Goal: Task Accomplishment & Management: Complete application form

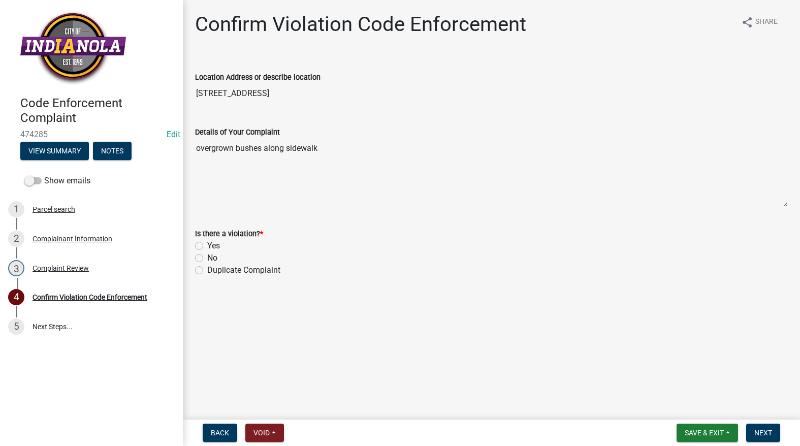
drag, startPoint x: 237, startPoint y: 89, endPoint x: 174, endPoint y: 99, distance: 64.3
click at [174, 99] on div "Code Enforcement Complaint 474285 Edit View Summary Notes Show emails 1 Parcel …" at bounding box center [400, 223] width 800 height 446
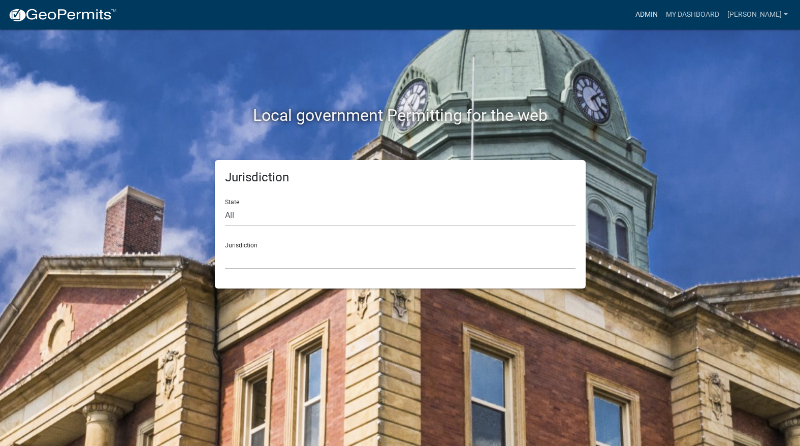
click at [662, 13] on link "Admin" at bounding box center [646, 14] width 30 height 19
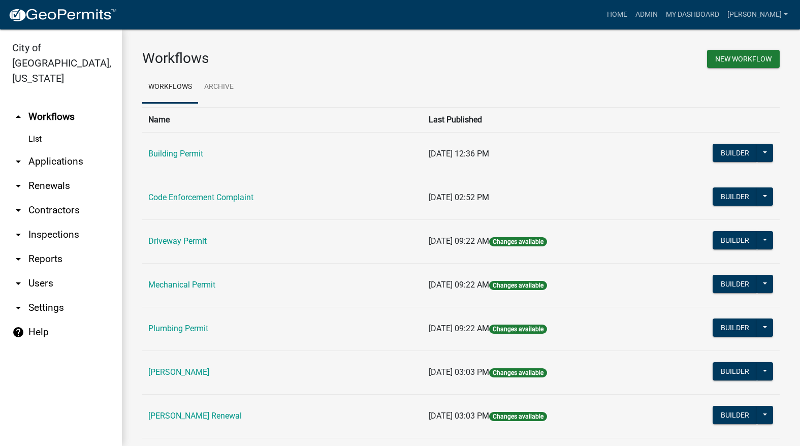
click at [186, 199] on link "Code Enforcement Complaint" at bounding box center [200, 197] width 105 height 10
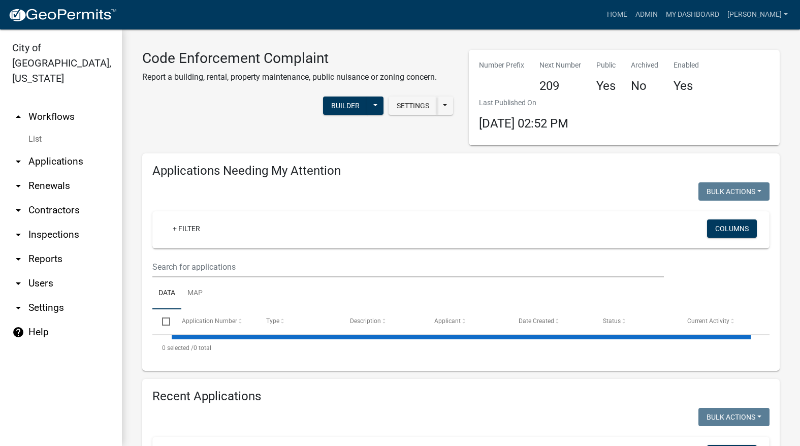
select select "3: 100"
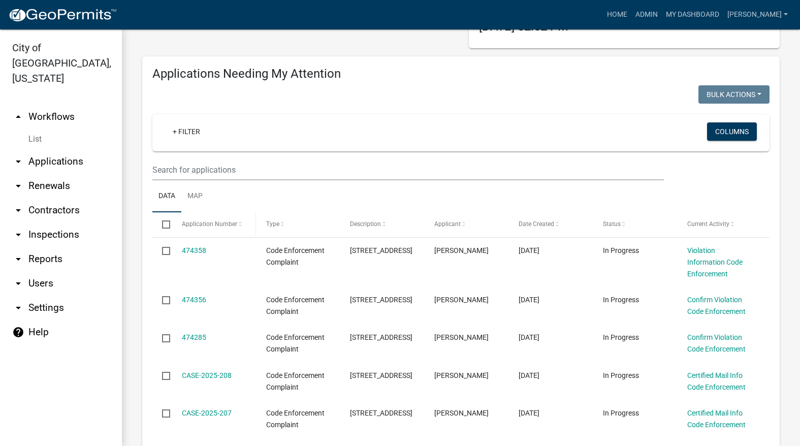
scroll to position [102, 0]
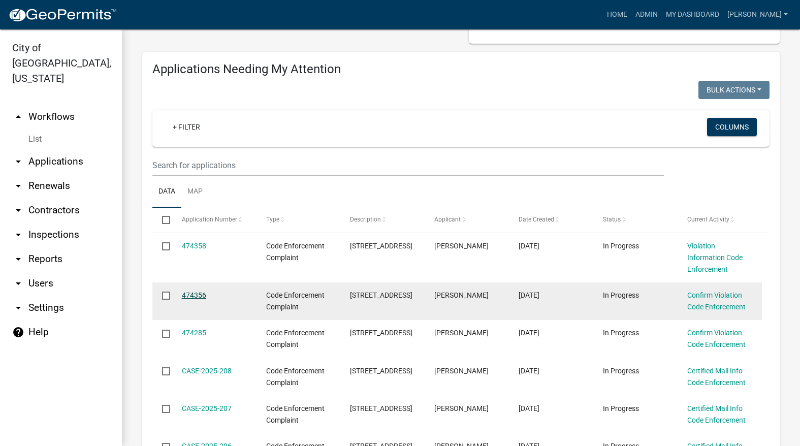
click at [193, 296] on link "474356" at bounding box center [194, 295] width 24 height 8
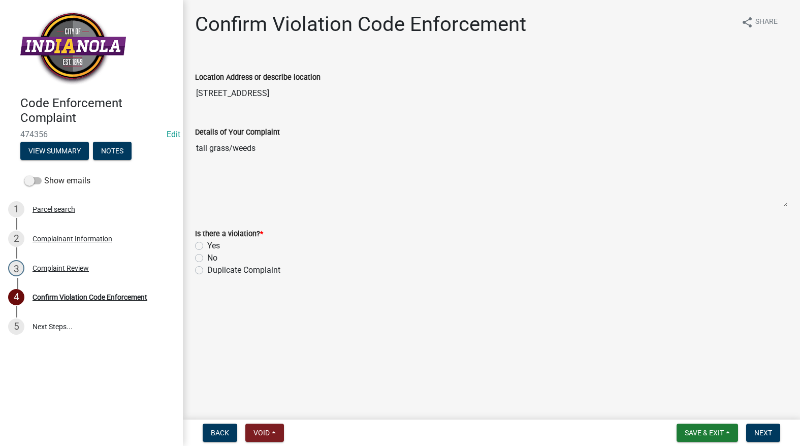
click at [207, 243] on label "Yes" at bounding box center [213, 246] width 13 height 12
click at [207, 243] on input "Yes" at bounding box center [210, 243] width 7 height 7
radio input "true"
click at [762, 434] on span "Next" at bounding box center [763, 433] width 18 height 8
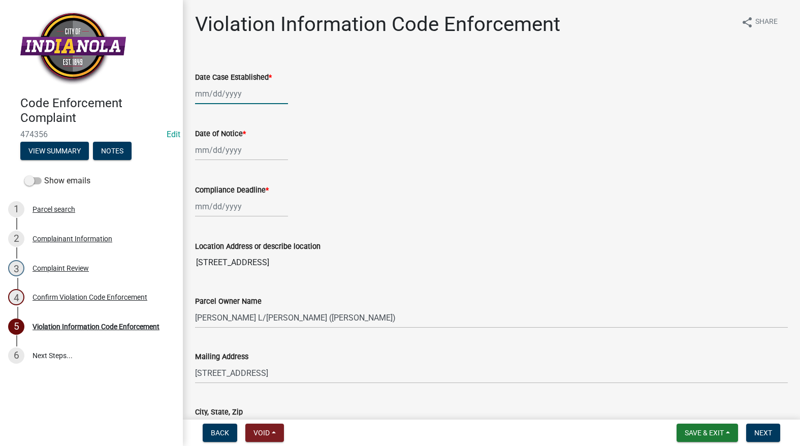
click at [222, 84] on div at bounding box center [241, 93] width 93 height 21
select select "9"
select select "2025"
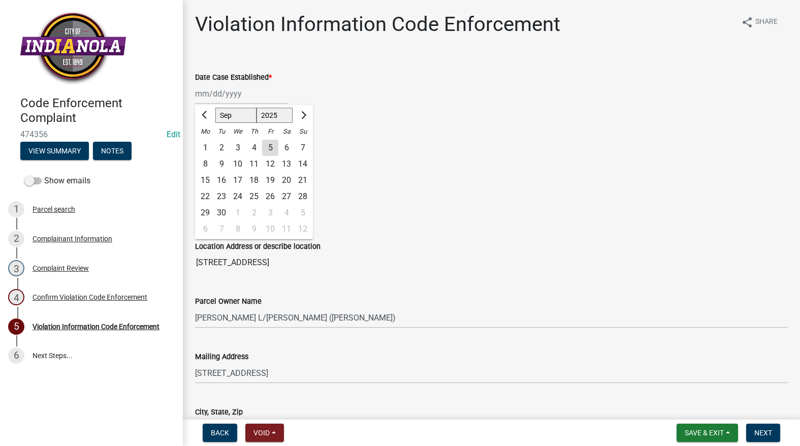
click at [272, 148] on div "5" at bounding box center [270, 148] width 16 height 16
type input "[DATE]"
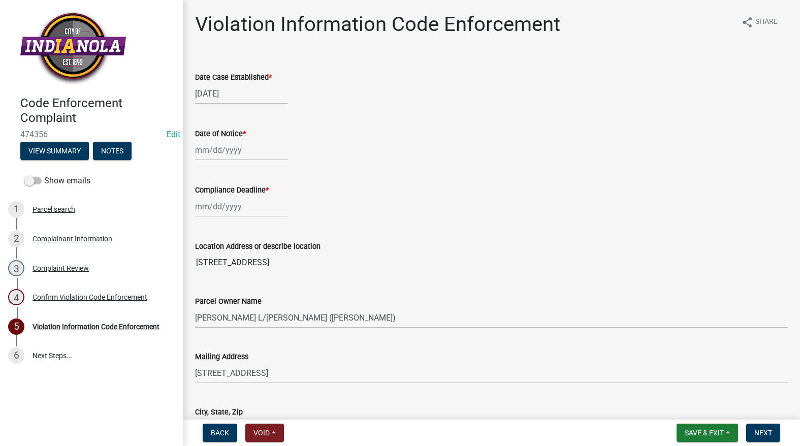
click at [257, 146] on div at bounding box center [241, 150] width 93 height 21
select select "9"
select select "2025"
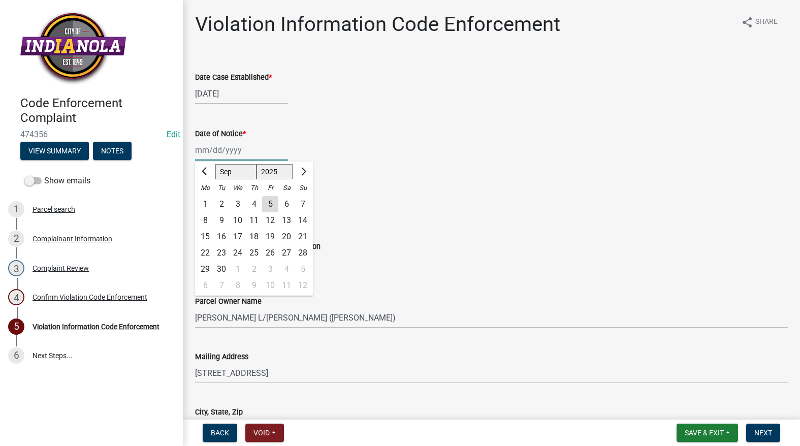
type input "[DATE]"
click at [297, 172] on ngb-datepicker-navigation "[PERSON_NAME] Feb Mar Apr [PERSON_NAME][DATE] Oct Nov [DATE] 1526 1527 1528 152…" at bounding box center [254, 172] width 118 height 16
click at [304, 147] on div "[DATE] [PERSON_NAME] Apr May Jun [DATE] Aug Sep Oct Nov [DATE] 1526 1527 1528 1…" at bounding box center [491, 150] width 593 height 21
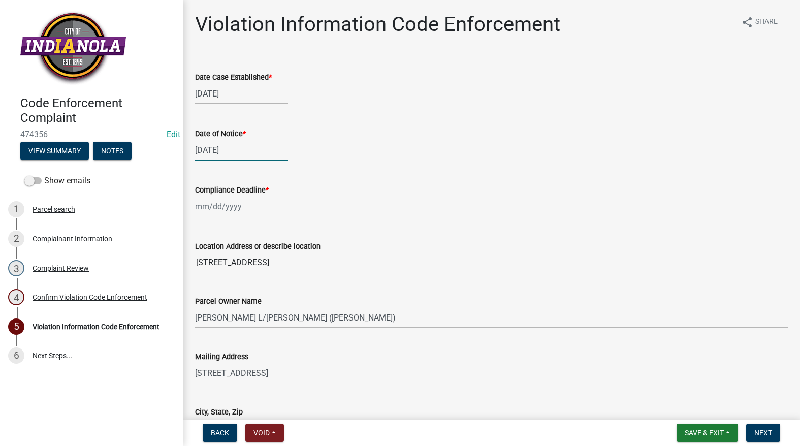
select select "9"
select select "2025"
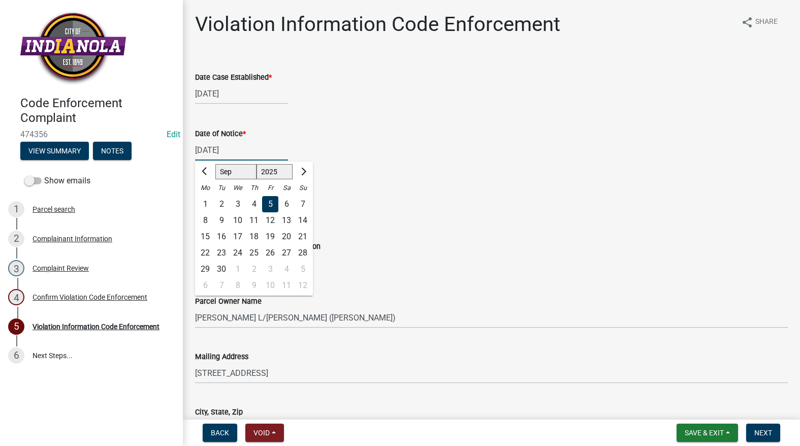
click at [248, 153] on div "[DATE] [PERSON_NAME] Apr May Jun [DATE] Aug Sep Oct Nov [DATE] 1526 1527 1528 1…" at bounding box center [241, 150] width 93 height 21
click at [270, 202] on div "5" at bounding box center [270, 204] width 16 height 16
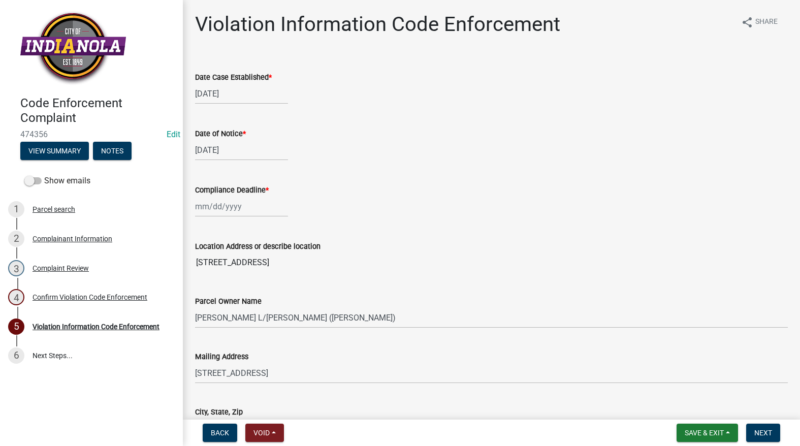
click at [267, 206] on div at bounding box center [241, 206] width 93 height 21
select select "9"
select select "2025"
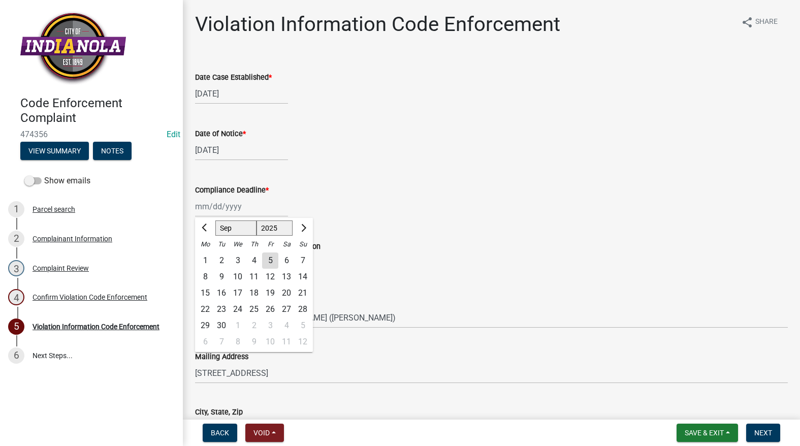
click at [219, 291] on div "16" at bounding box center [221, 293] width 16 height 16
type input "[DATE]"
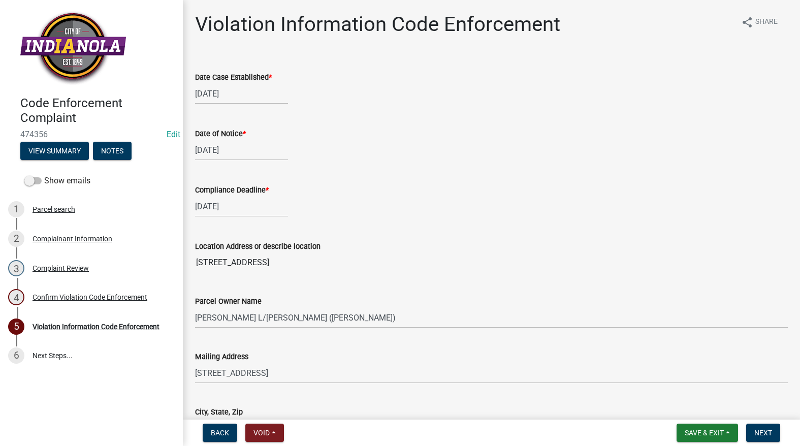
click at [575, 131] on div "Date of Notice *" at bounding box center [491, 133] width 593 height 12
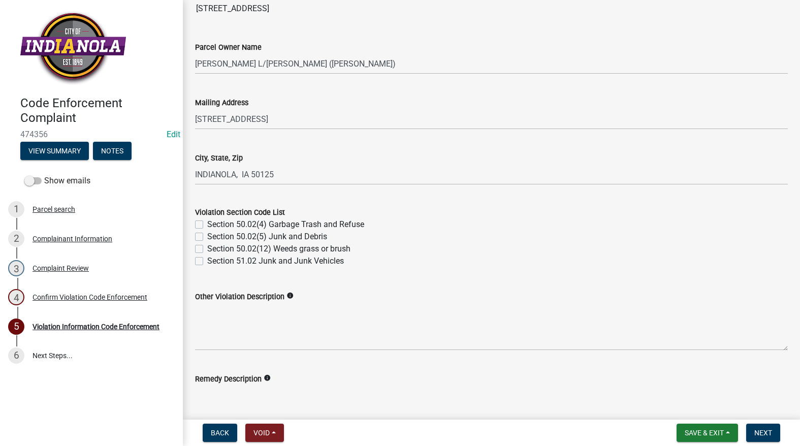
click at [207, 250] on label "Section 50.02(12) Weeds grass or brush" at bounding box center [278, 249] width 143 height 12
click at [207, 249] on input "Section 50.02(12) Weeds grass or brush" at bounding box center [210, 246] width 7 height 7
checkbox input "true"
checkbox input "false"
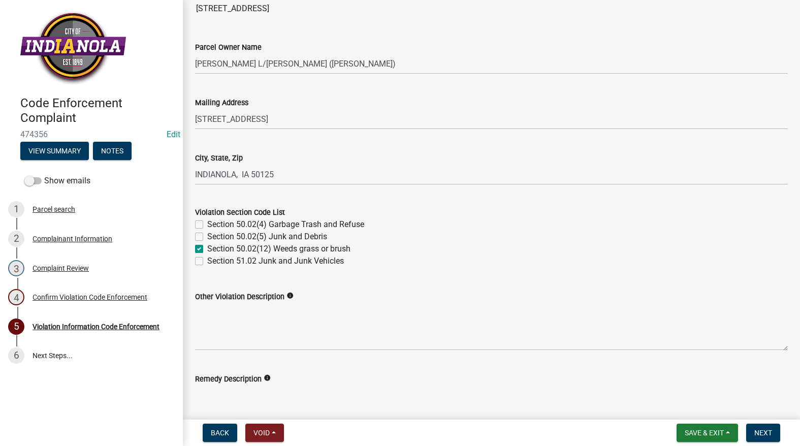
checkbox input "true"
checkbox input "false"
click at [298, 387] on textarea "Remedy Description" at bounding box center [491, 409] width 593 height 48
paste textarea "Section 50.02(12) Weeds grass or brush Mow and trim the property, front and rea…"
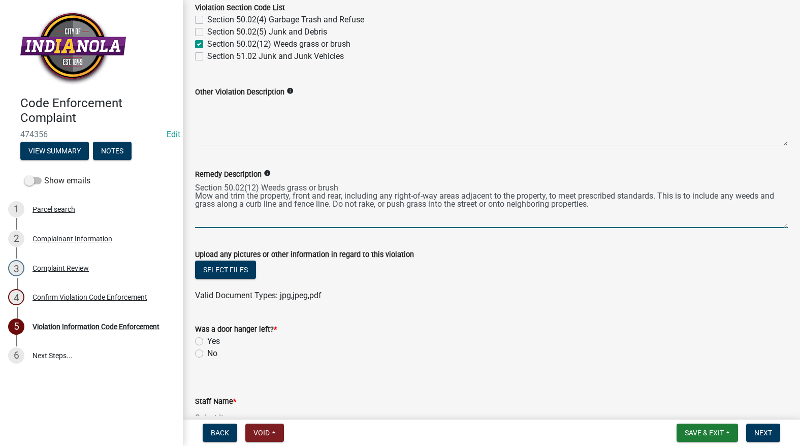
scroll to position [463, 0]
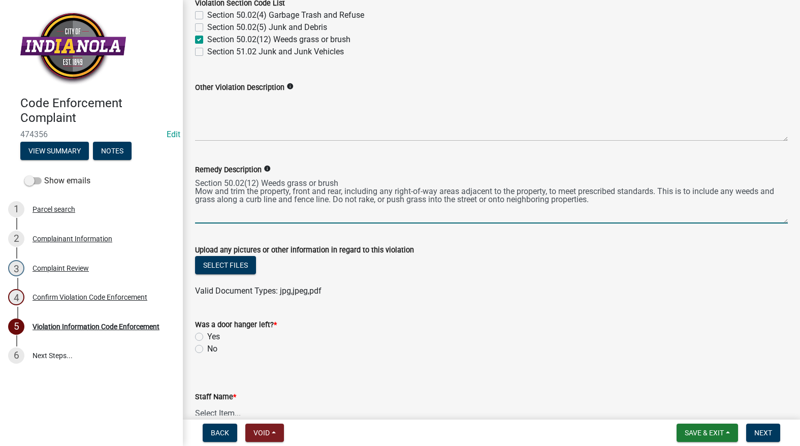
drag, startPoint x: 628, startPoint y: 204, endPoint x: 175, endPoint y: 169, distance: 454.3
click at [175, 169] on div "Code Enforcement Complaint 474356 Edit View Summary Notes Show emails 1 Parcel …" at bounding box center [400, 223] width 800 height 446
click at [528, 91] on div "Other Violation Description info" at bounding box center [491, 87] width 593 height 12
click at [195, 189] on textarea "Section 50.02(12) Weeds grass or brush Mow and trim the property, front and rea…" at bounding box center [491, 200] width 593 height 48
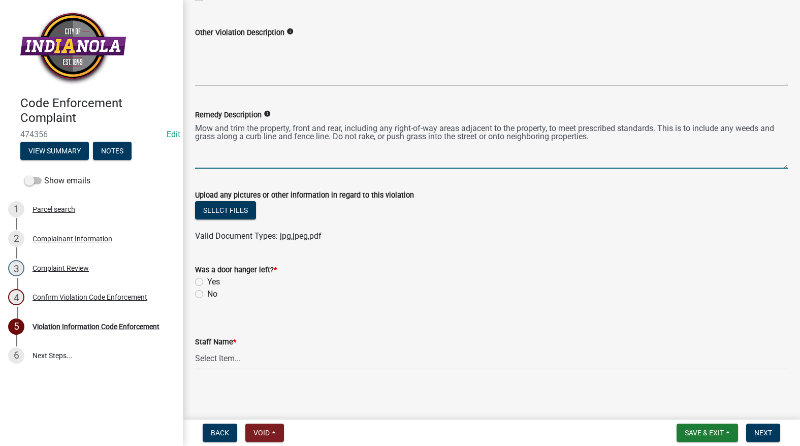
scroll to position [520, 0]
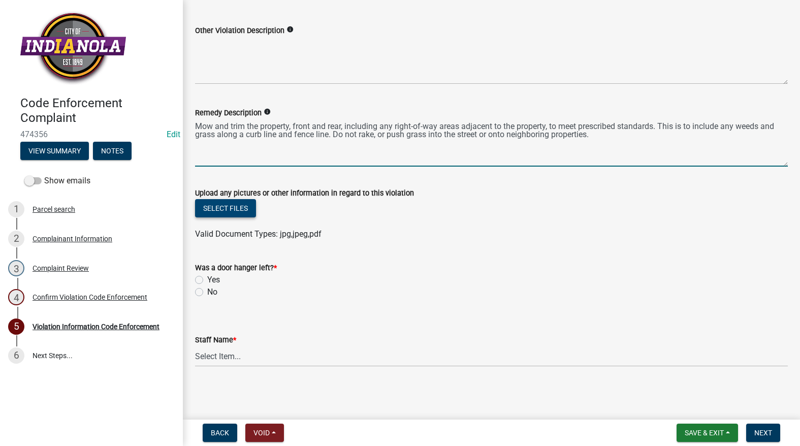
type textarea "Mow and trim the property, front and rear, including any right-of-way areas adj…"
click at [238, 203] on button "Select files" at bounding box center [225, 208] width 61 height 18
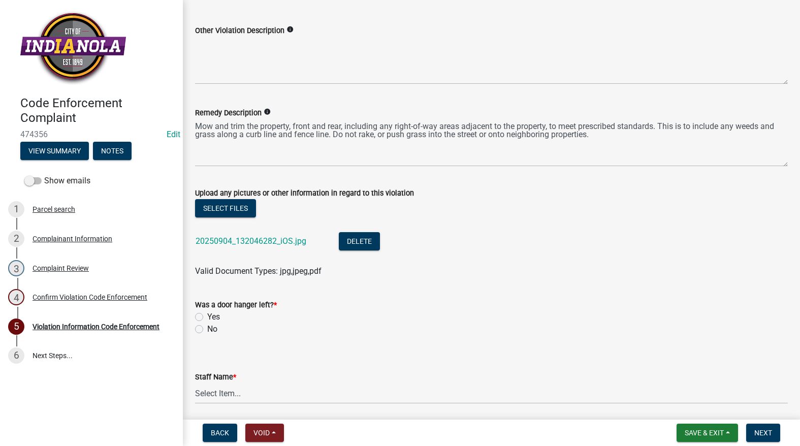
drag, startPoint x: 200, startPoint y: 327, endPoint x: 204, endPoint y: 344, distance: 17.9
click at [207, 327] on label "No" at bounding box center [212, 329] width 10 height 12
click at [207, 327] on input "No" at bounding box center [210, 326] width 7 height 7
radio input "true"
click at [220, 396] on select "Select Item... [PERSON_NAME] [PERSON_NAME] [PERSON_NAME] Other" at bounding box center [491, 393] width 593 height 21
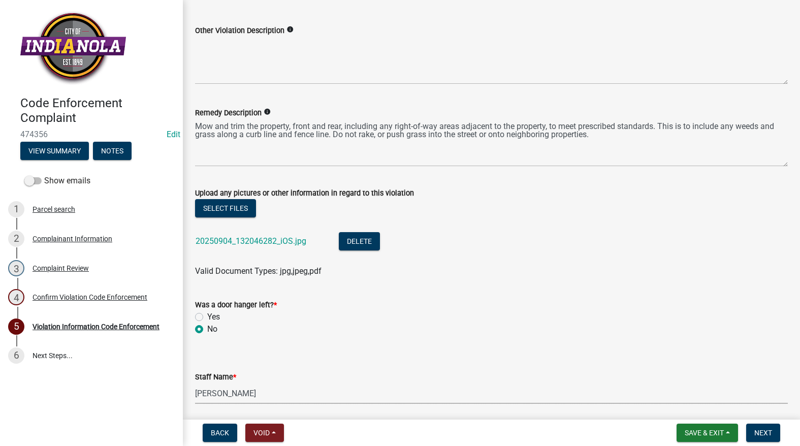
click at [195, 383] on select "Select Item... [PERSON_NAME] [PERSON_NAME] [PERSON_NAME] Other" at bounding box center [491, 393] width 593 height 21
select select "634d5426-b8b3-48ee-aa1e-d523f7499186"
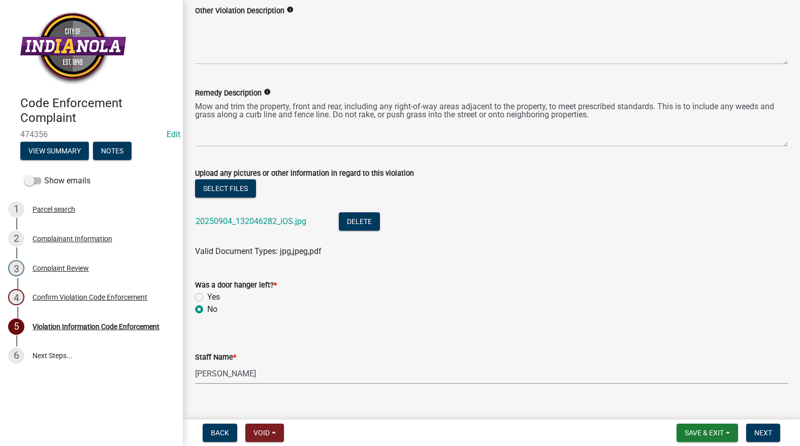
scroll to position [557, 0]
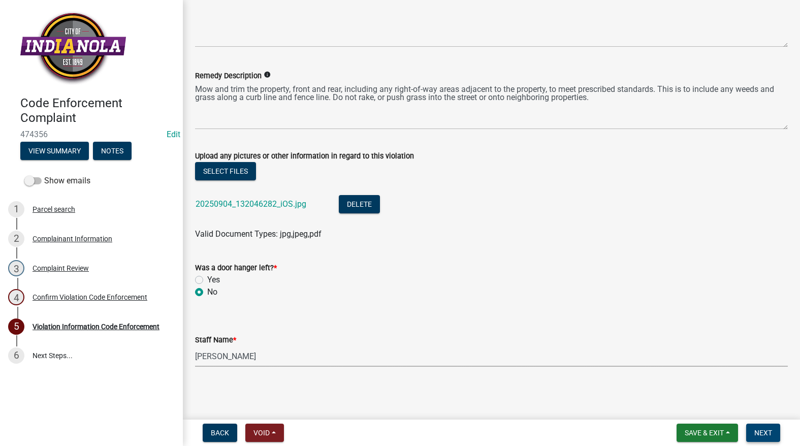
click at [764, 431] on span "Next" at bounding box center [763, 433] width 18 height 8
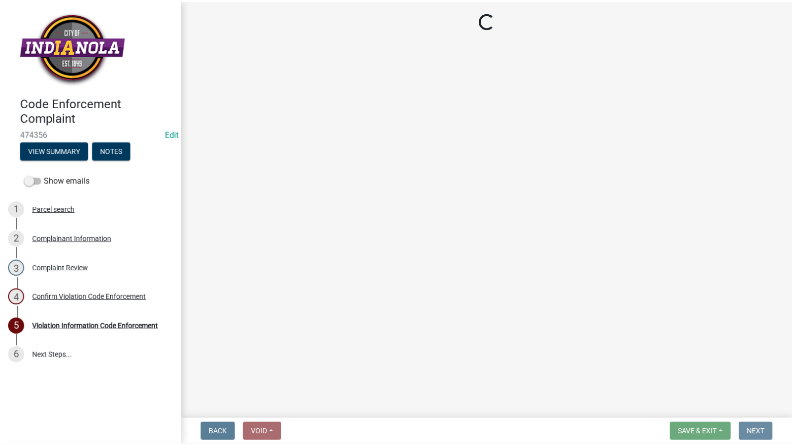
scroll to position [0, 0]
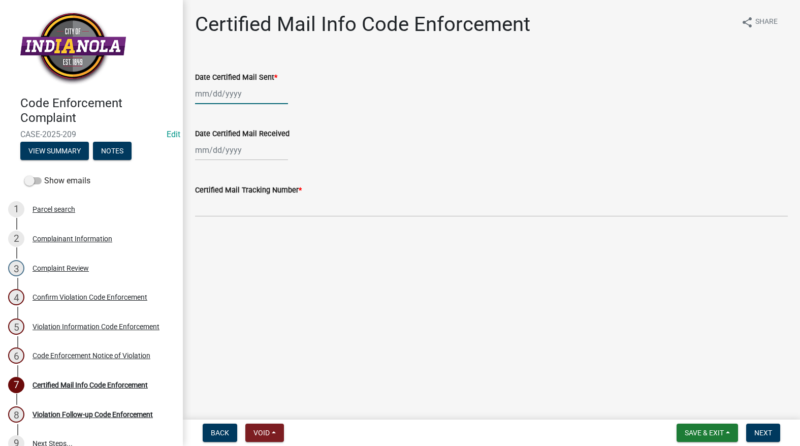
click at [262, 92] on div at bounding box center [241, 93] width 93 height 21
select select "9"
select select "2025"
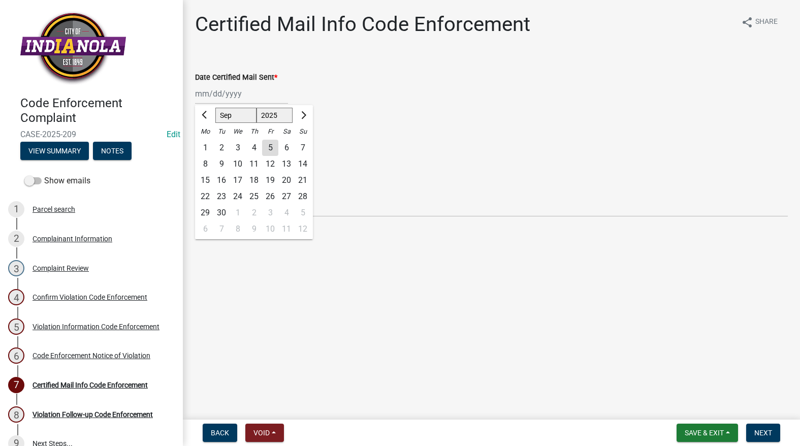
click at [266, 145] on div "5" at bounding box center [270, 148] width 16 height 16
type input "[DATE]"
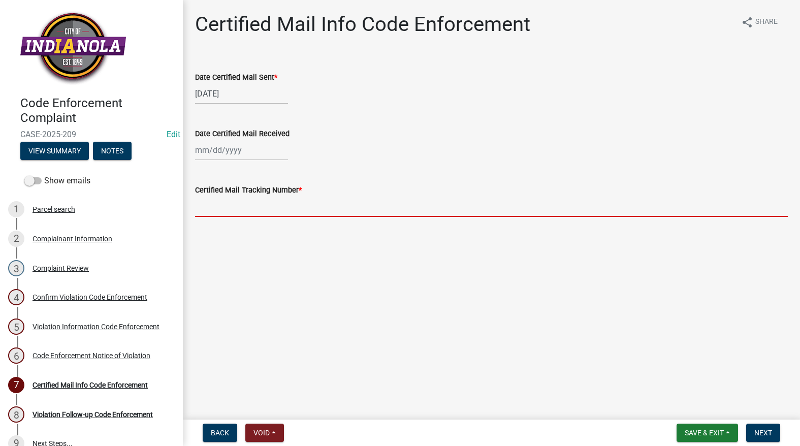
click at [266, 204] on input "Certified Mail Tracking Number *" at bounding box center [491, 206] width 593 height 21
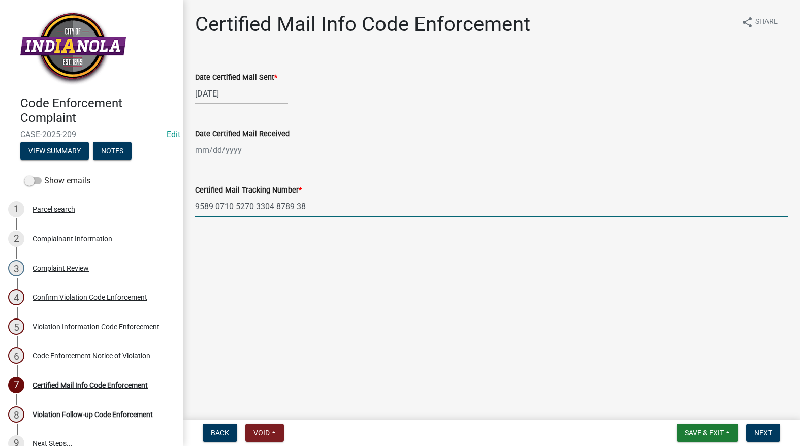
type input "9589 0710 5270 3304 8789 38"
click at [703, 420] on nav "Back Void Withdraw Lock Expire Void Save & Exit Save Save & Exit Next" at bounding box center [491, 432] width 617 height 26
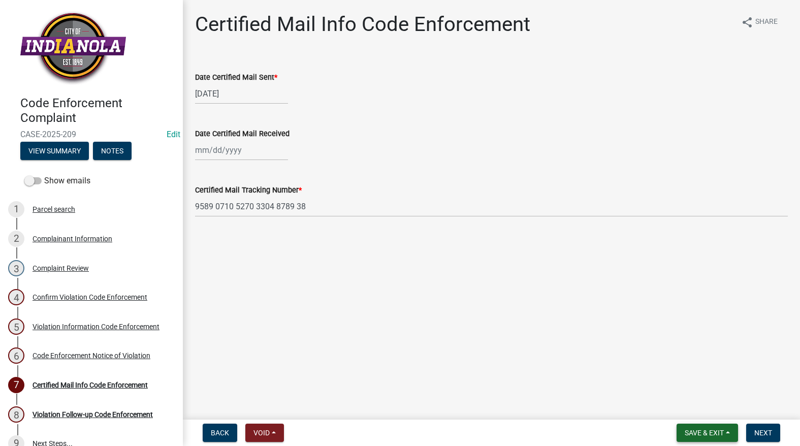
click at [699, 434] on span "Save & Exit" at bounding box center [704, 433] width 39 height 8
click at [687, 391] on button "Save" at bounding box center [697, 382] width 81 height 24
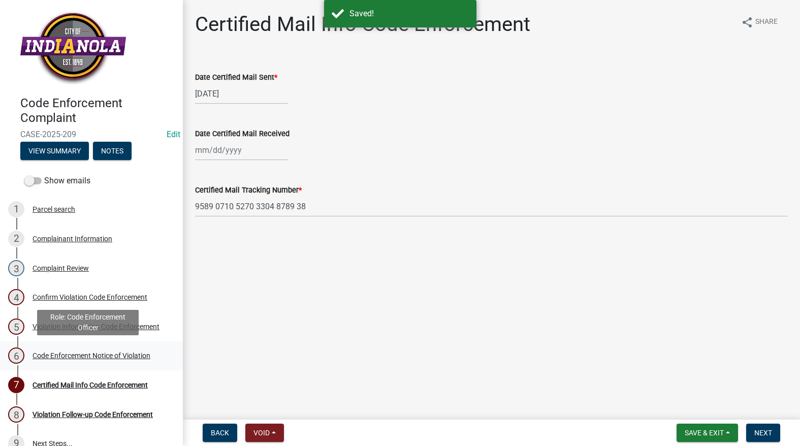
click at [129, 356] on div "Code Enforcement Notice of Violation" at bounding box center [92, 355] width 118 height 7
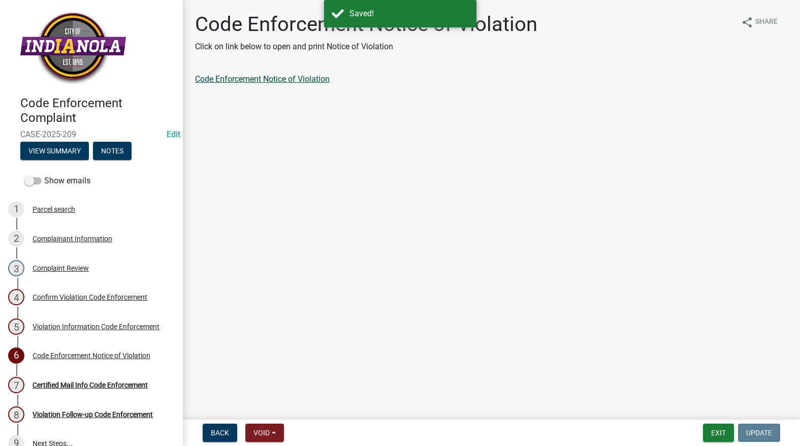
click at [271, 80] on link "Code Enforcement Notice of Violation" at bounding box center [262, 79] width 135 height 10
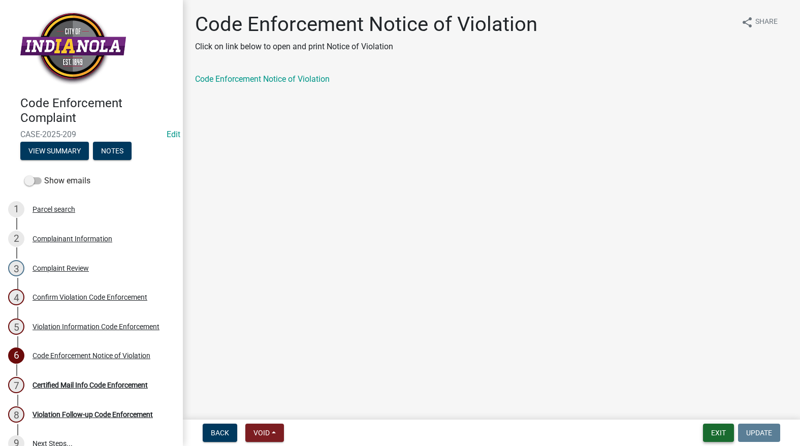
click at [718, 439] on button "Exit" at bounding box center [718, 433] width 31 height 18
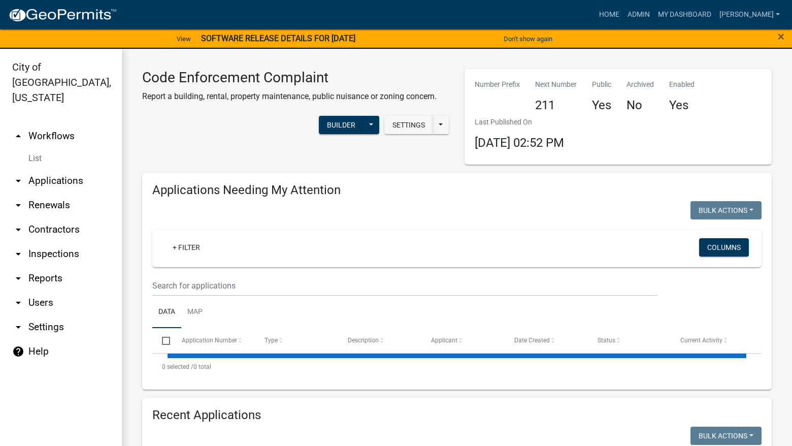
select select "3: 100"
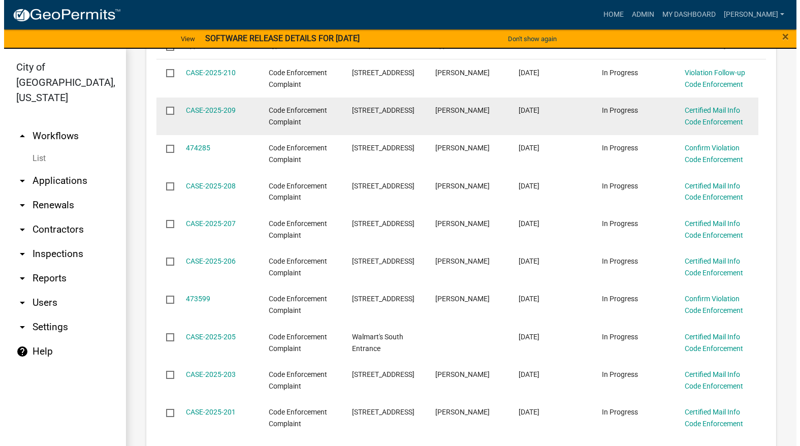
scroll to position [305, 0]
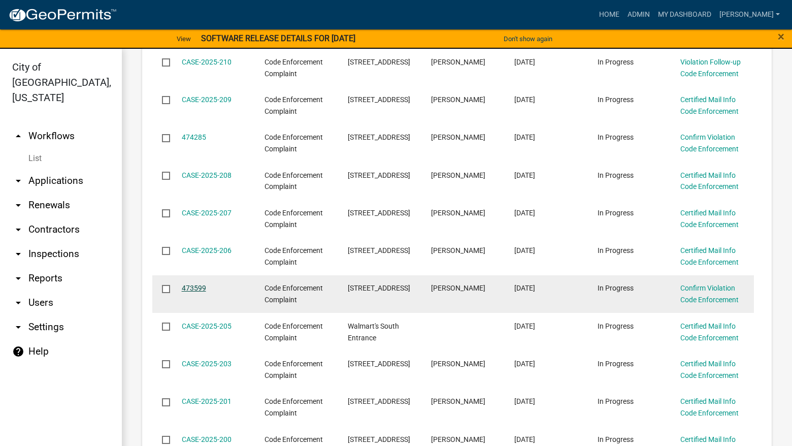
click at [198, 286] on link "473599" at bounding box center [194, 288] width 24 height 8
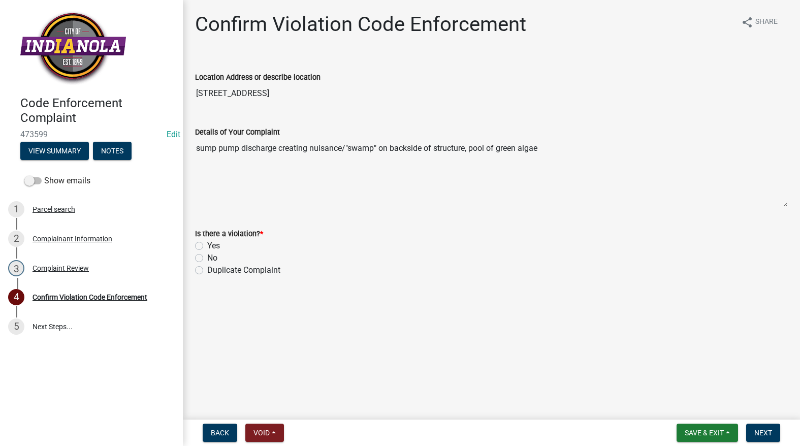
drag, startPoint x: 276, startPoint y: 90, endPoint x: 194, endPoint y: 84, distance: 82.5
click at [194, 84] on div "Location Address or describe location [STREET_ADDRESS]" at bounding box center [491, 80] width 608 height 47
click at [64, 265] on div "Complaint Review" at bounding box center [61, 268] width 56 height 7
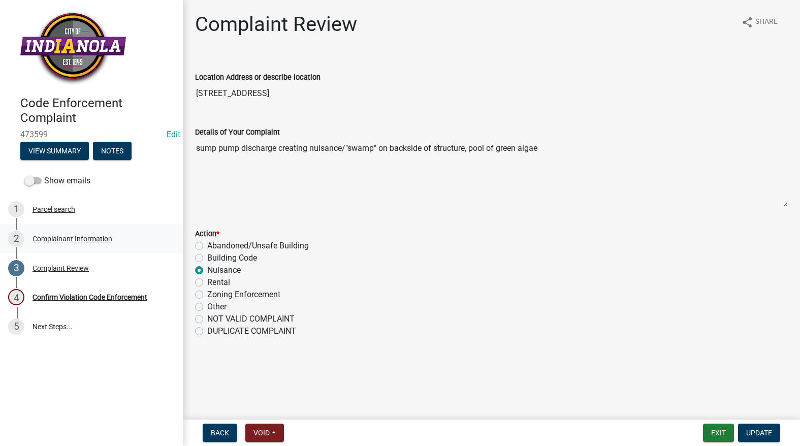
click at [69, 241] on div "Complainant Information" at bounding box center [73, 238] width 80 height 7
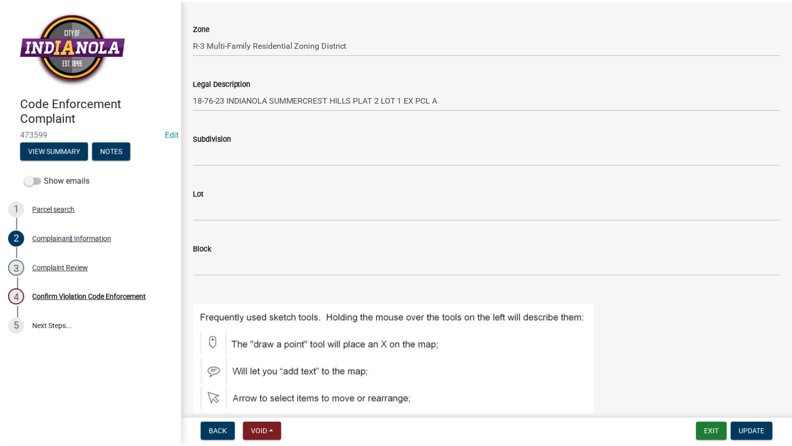
scroll to position [406, 0]
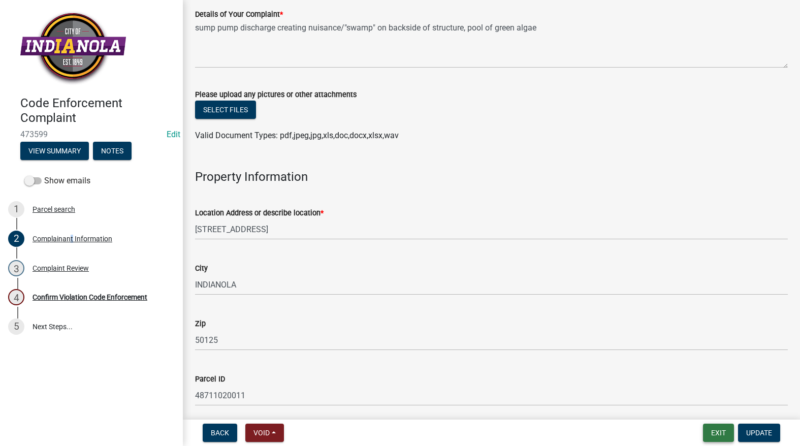
click at [709, 424] on button "Exit" at bounding box center [718, 433] width 31 height 18
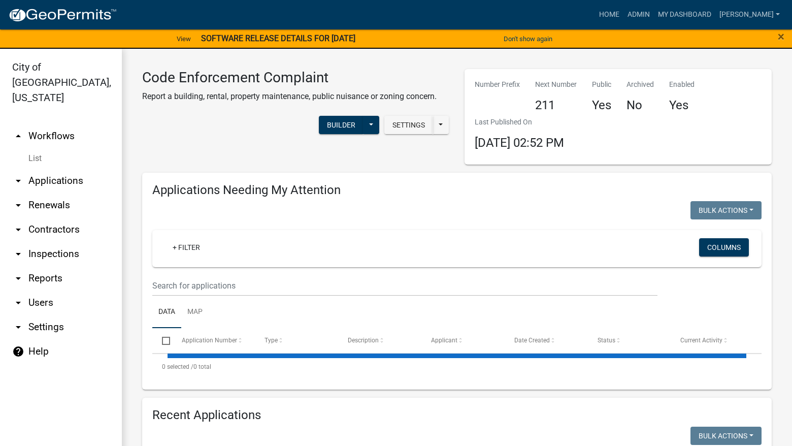
select select "3: 100"
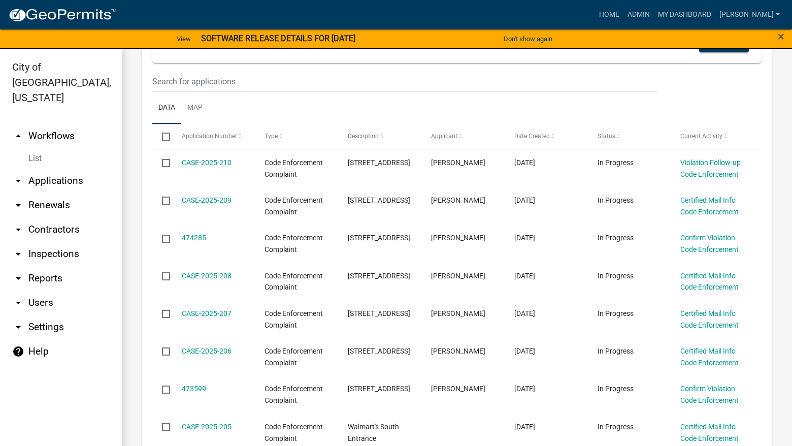
scroll to position [228, 0]
